Goal: Information Seeking & Learning: Learn about a topic

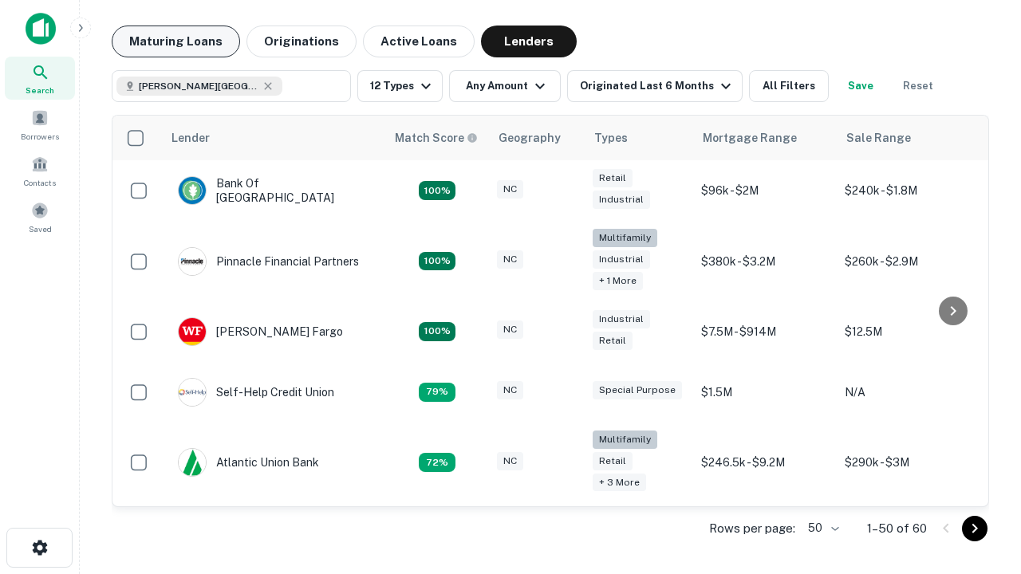
click at [176, 41] on button "Maturing Loans" at bounding box center [176, 42] width 128 height 32
